Goal: Browse casually

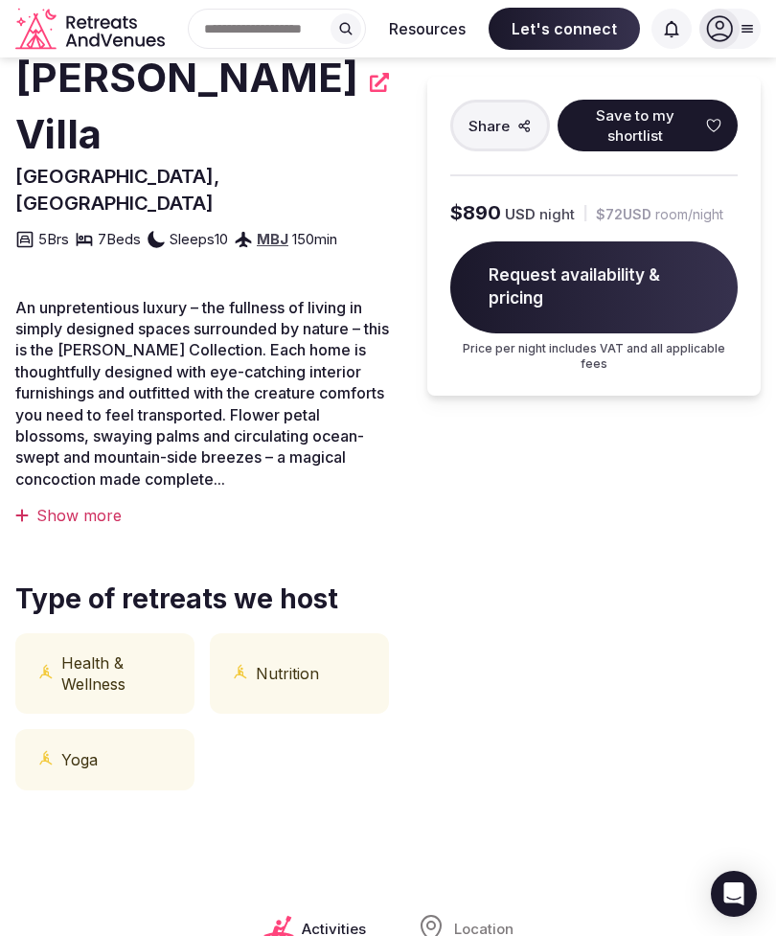
scroll to position [273, 0]
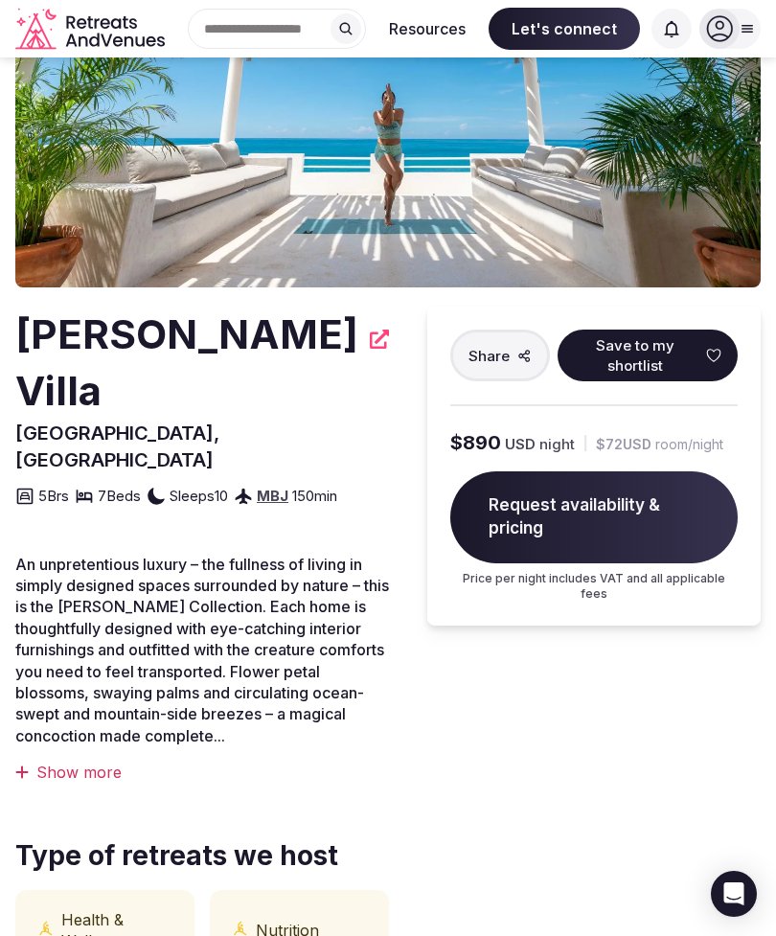
click at [342, 154] on img at bounding box center [387, 55] width 745 height 465
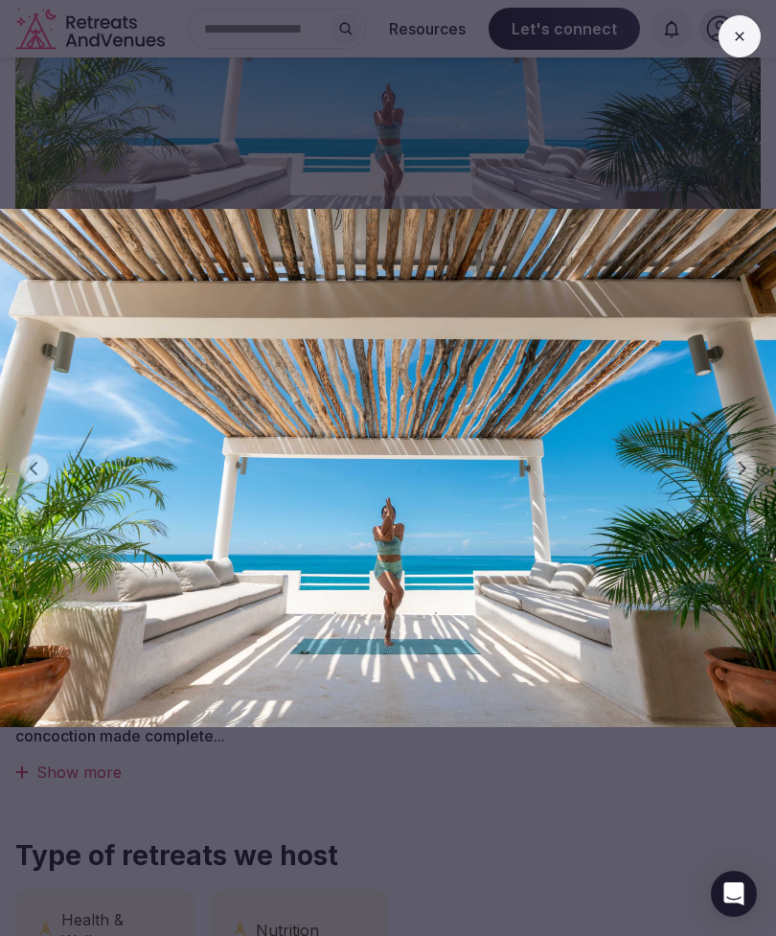
click at [736, 483] on img at bounding box center [388, 468] width 776 height 749
click at [741, 480] on img at bounding box center [388, 468] width 776 height 749
click at [740, 482] on img at bounding box center [388, 468] width 776 height 749
click at [729, 486] on img at bounding box center [388, 468] width 776 height 749
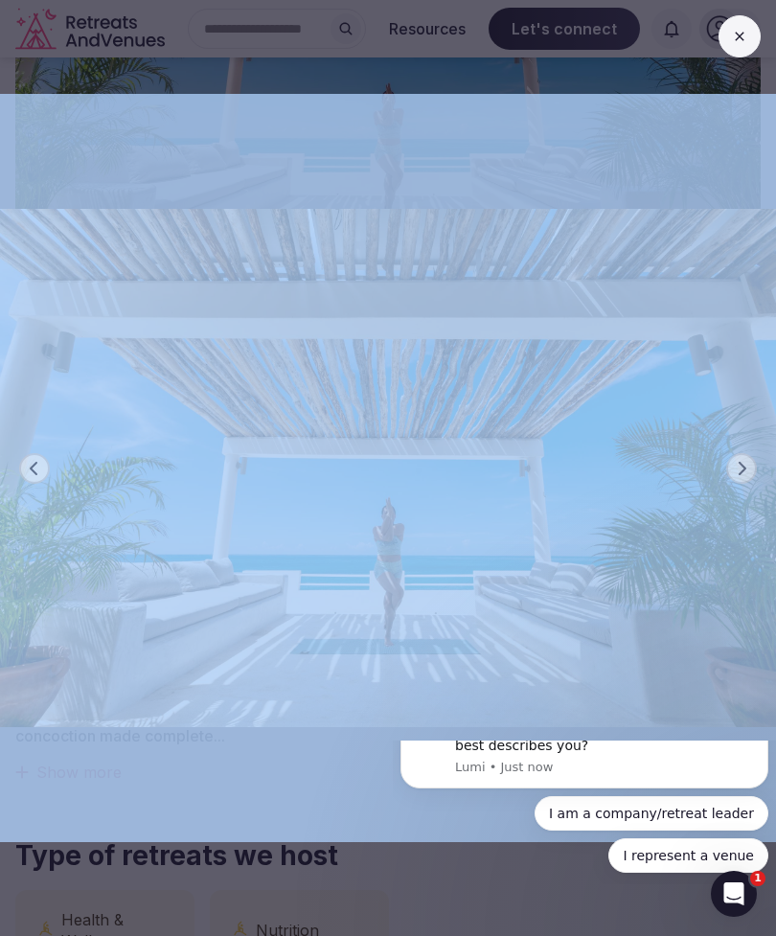
scroll to position [0, 0]
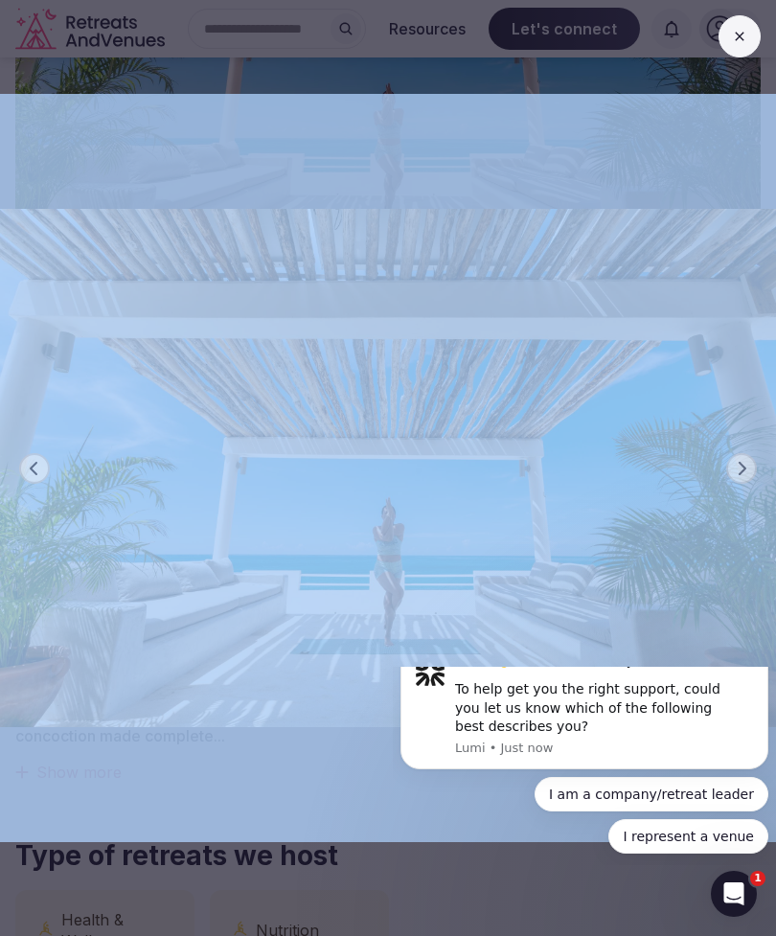
click at [225, 178] on img at bounding box center [388, 468] width 776 height 749
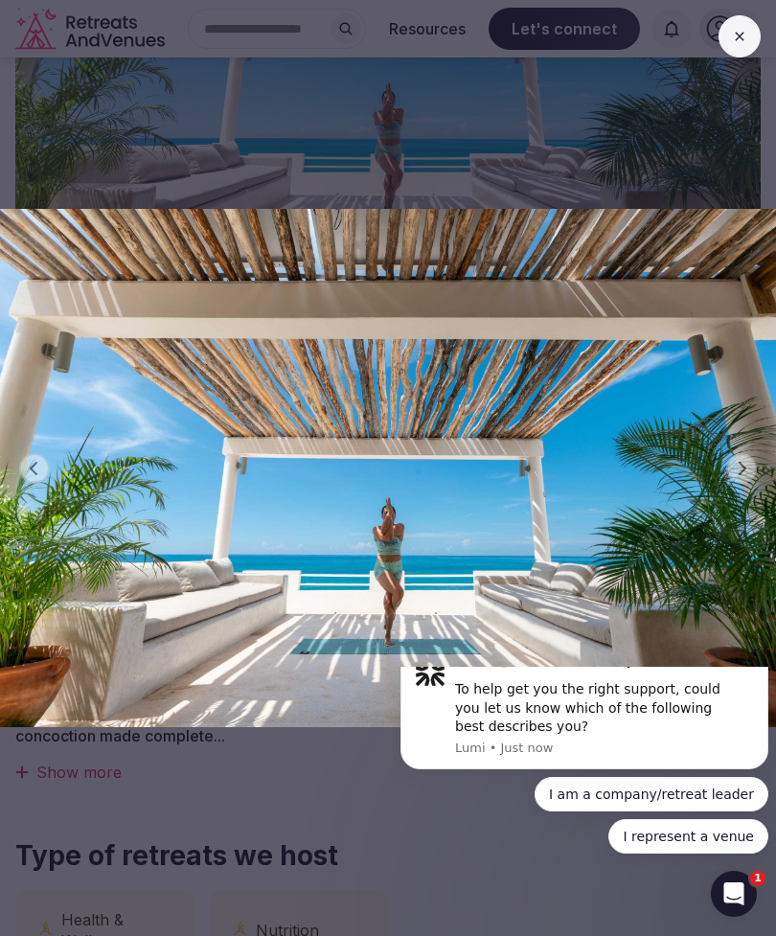
click at [740, 667] on icon "Dismiss notification" at bounding box center [743, 661] width 11 height 11
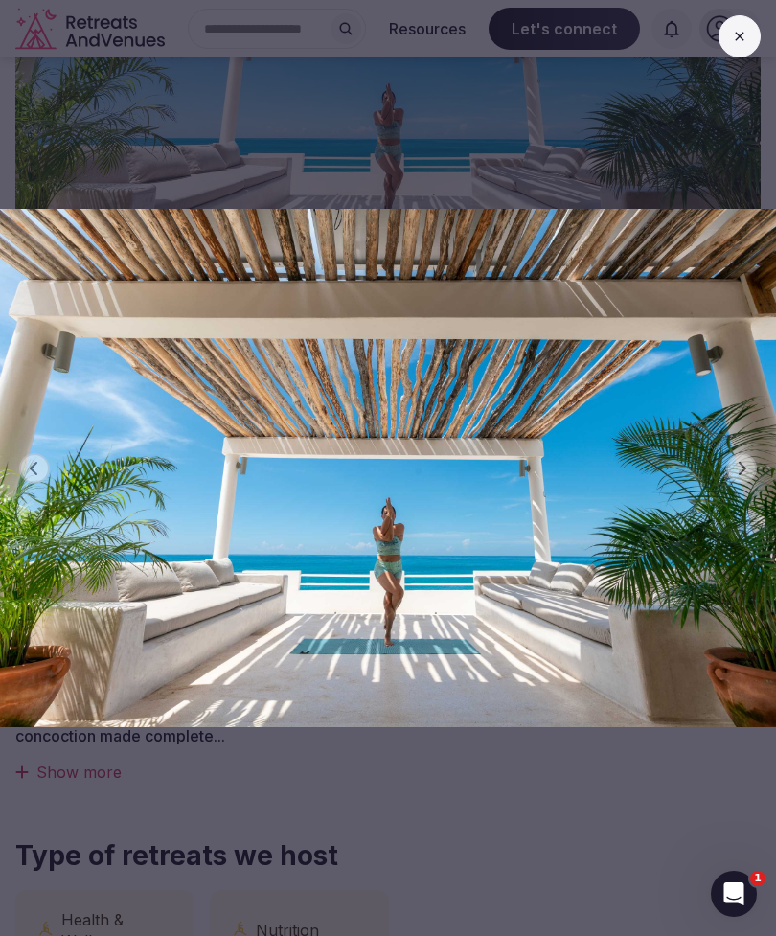
click at [517, 120] on img at bounding box center [388, 468] width 776 height 749
click at [34, 515] on img at bounding box center [388, 468] width 776 height 749
click at [521, 78] on div "Previous slide Next slide" at bounding box center [388, 468] width 776 height 936
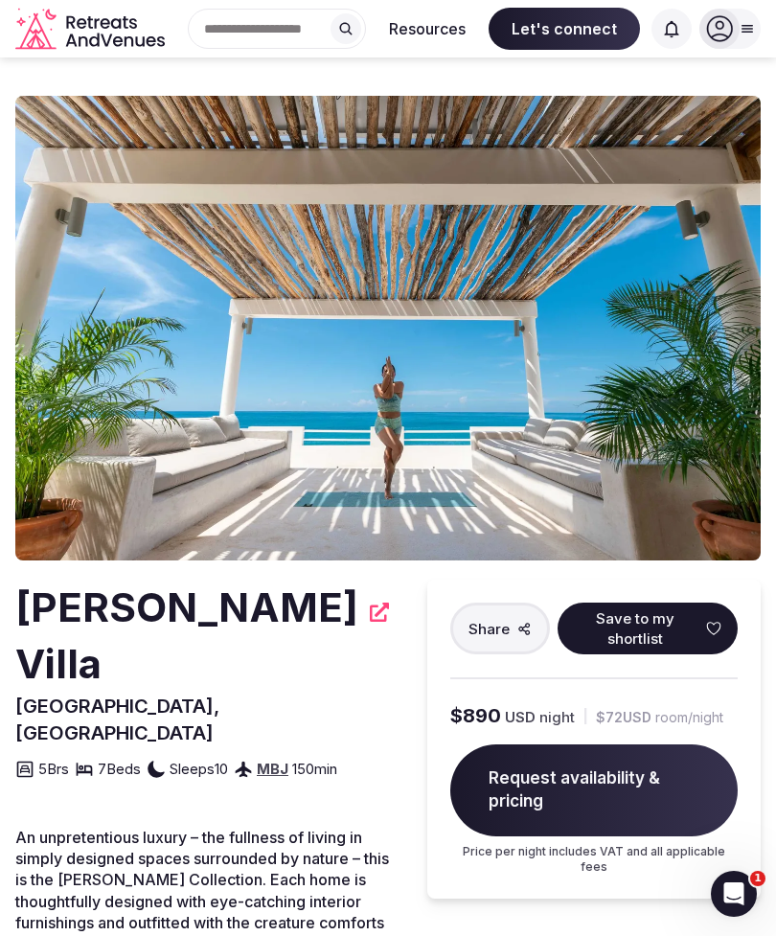
click at [454, 431] on img at bounding box center [387, 328] width 745 height 465
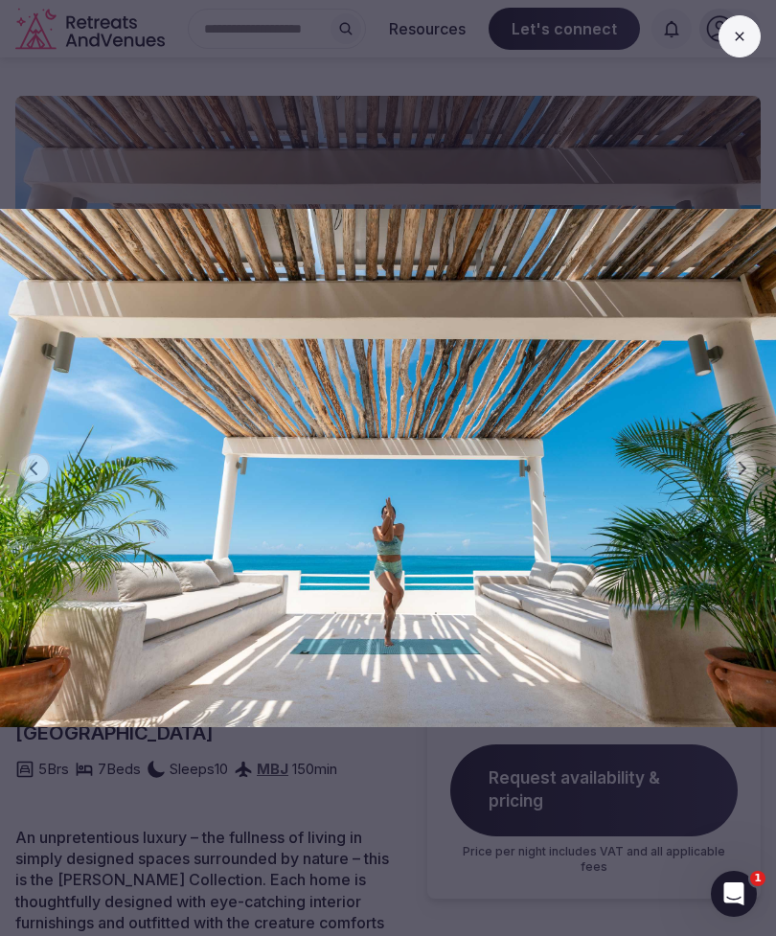
click at [739, 452] on img at bounding box center [388, 468] width 776 height 749
click at [734, 34] on icon at bounding box center [739, 36] width 15 height 15
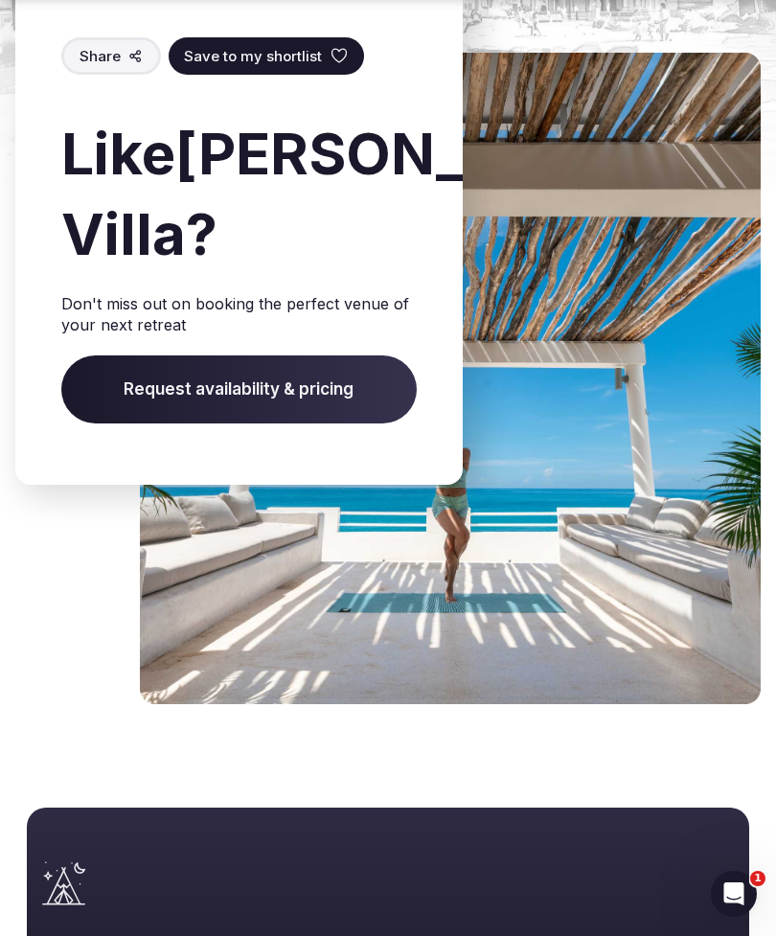
click at [431, 578] on img at bounding box center [450, 378] width 621 height 651
